Goal: Task Accomplishment & Management: Manage account settings

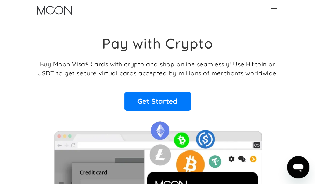
click at [275, 11] on icon at bounding box center [274, 10] width 8 height 8
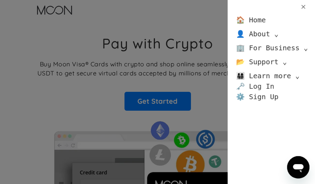
click at [253, 83] on link "🗝️ Log In" at bounding box center [255, 86] width 38 height 10
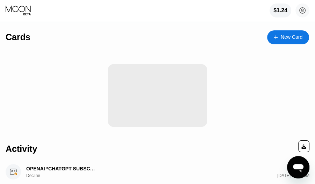
click at [187, 33] on div "Cards New Card" at bounding box center [158, 34] width 304 height 24
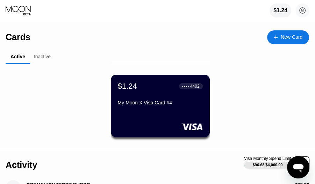
click at [43, 53] on div "Inactive" at bounding box center [42, 57] width 24 height 14
click at [43, 55] on div "Inactive" at bounding box center [42, 57] width 17 height 6
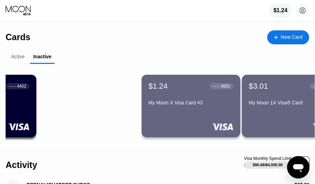
click at [43, 56] on div "Inactive" at bounding box center [42, 57] width 18 height 6
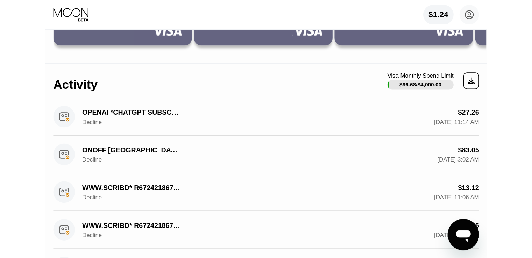
scroll to position [35, 0]
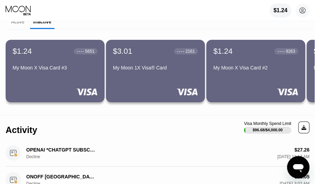
drag, startPoint x: 123, startPoint y: 115, endPoint x: 184, endPoint y: 115, distance: 60.5
click at [181, 115] on div "Activity Visa Monthly Spend Limit $96.68 / $4,000.00" at bounding box center [158, 127] width 304 height 24
drag, startPoint x: 133, startPoint y: 105, endPoint x: 126, endPoint y: 96, distance: 12.0
click at [111, 101] on div "$1.24 ● ● ● ● 5651 My Moon X Visa Card #3 $3.01 ● ● ● ● 2161 My Moon 1X Visa® C…" at bounding box center [160, 71] width 309 height 84
drag, startPoint x: 229, startPoint y: 71, endPoint x: 104, endPoint y: 62, distance: 124.5
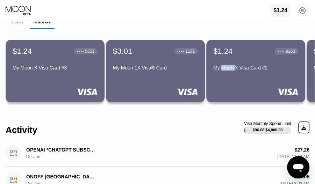
click at [98, 63] on div "$1.24 ● ● ● ● 5651 My Moon X Visa Card #3 $3.01 ● ● ● ● 2161 My Moon 1X Visa® C…" at bounding box center [160, 71] width 309 height 84
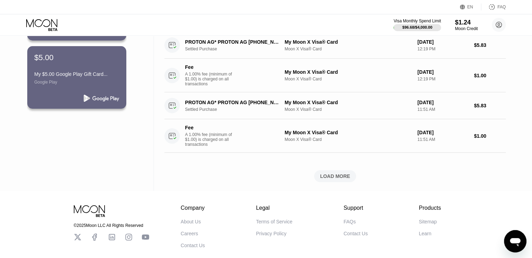
scroll to position [280, 0]
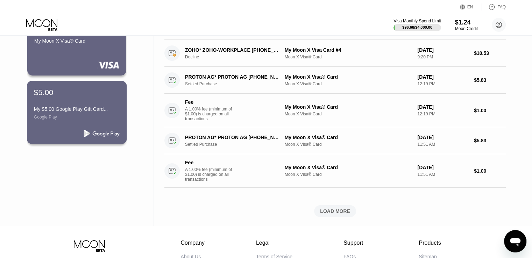
click at [81, 47] on div "My Moon X Visa® Card" at bounding box center [76, 42] width 85 height 8
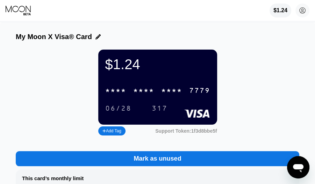
click at [156, 104] on div "* * * * * * * * * * * * 7779 06/28 317" at bounding box center [157, 97] width 105 height 26
click at [162, 95] on div "* * * *" at bounding box center [171, 91] width 21 height 8
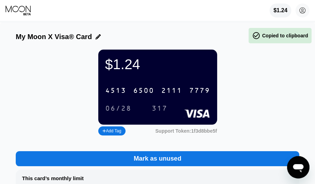
click at [125, 113] on div "06/28" at bounding box center [118, 109] width 26 height 8
click at [159, 112] on div "317" at bounding box center [160, 109] width 16 height 8
